Goal: Information Seeking & Learning: Learn about a topic

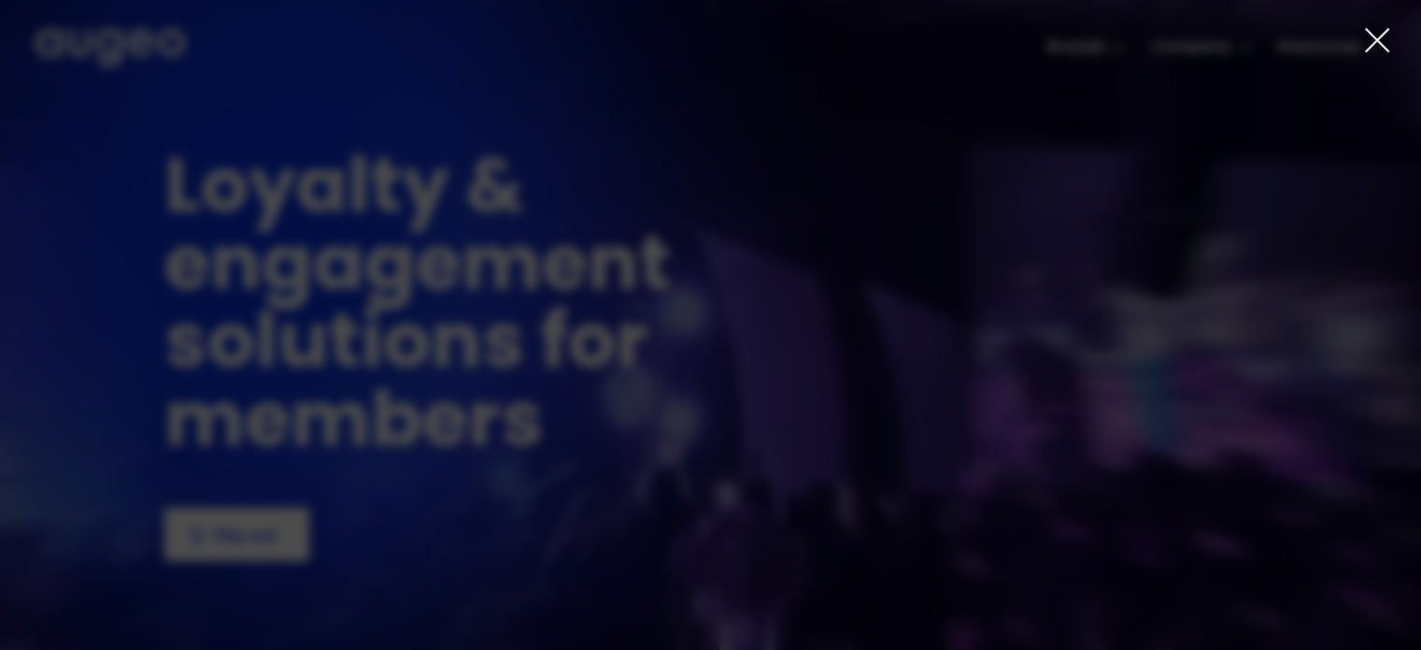
click at [1384, 48] on icon at bounding box center [1377, 40] width 22 height 22
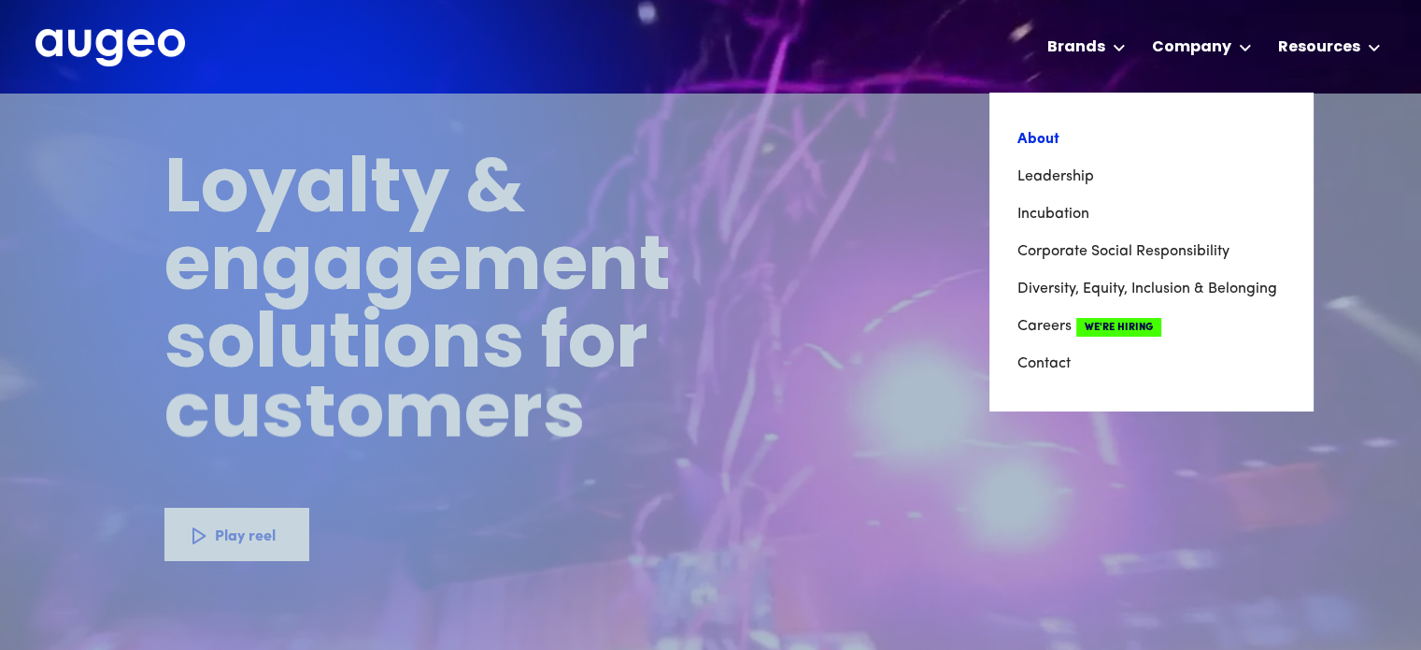
click at [1042, 149] on link "About" at bounding box center [1151, 139] width 267 height 37
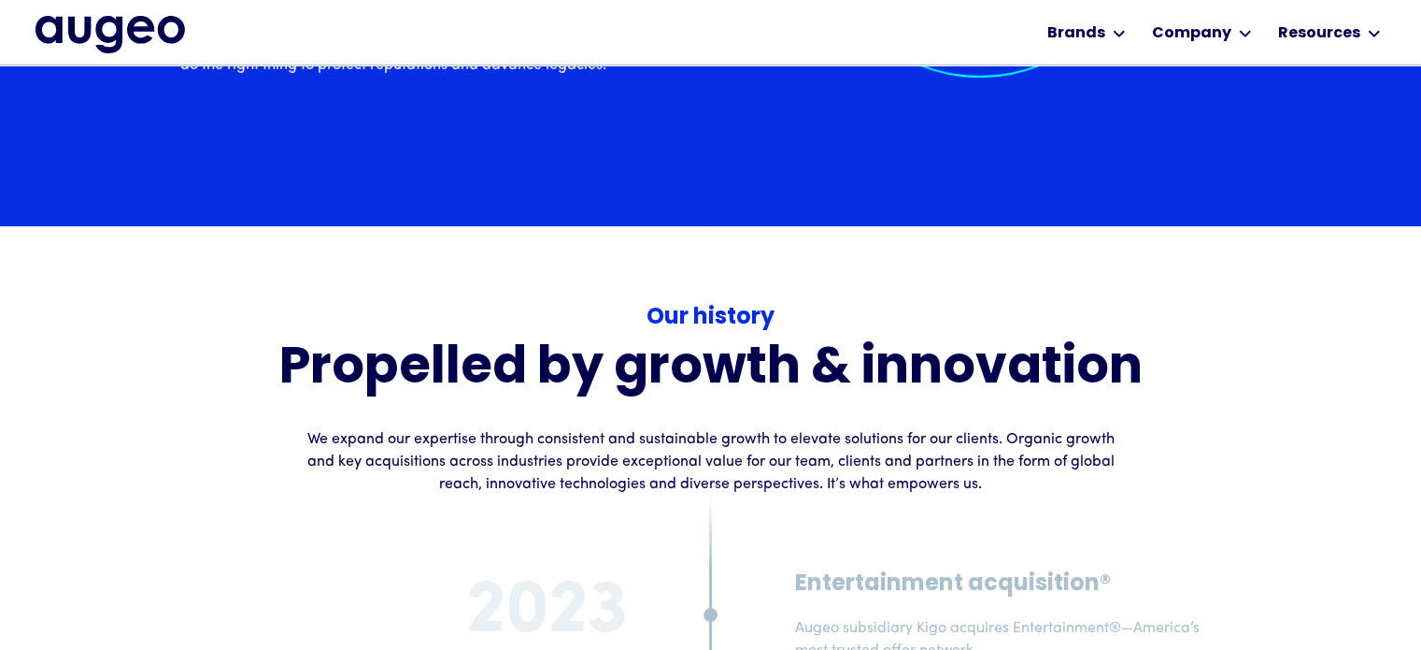
scroll to position [6594, 0]
